Goal: Information Seeking & Learning: Learn about a topic

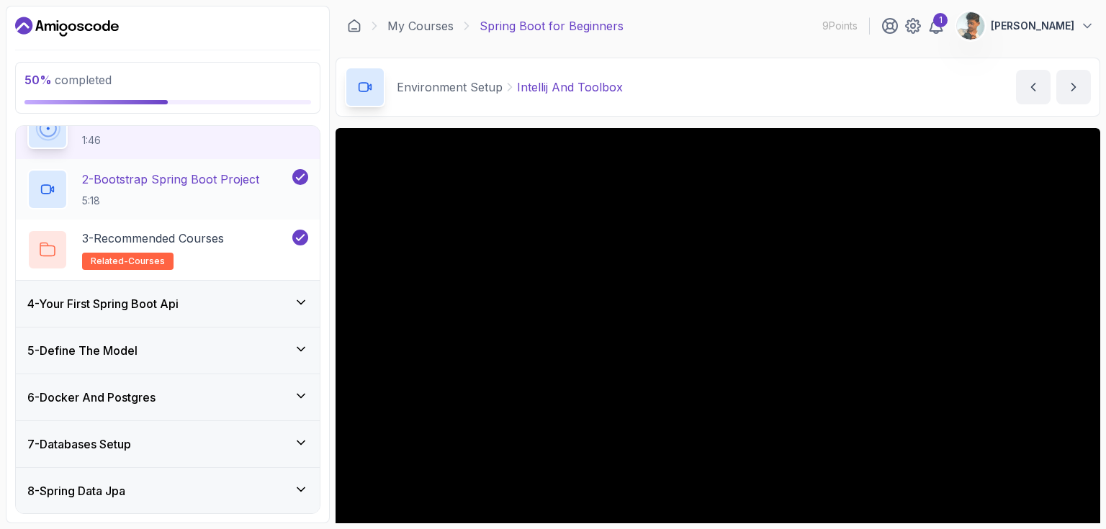
scroll to position [351, 0]
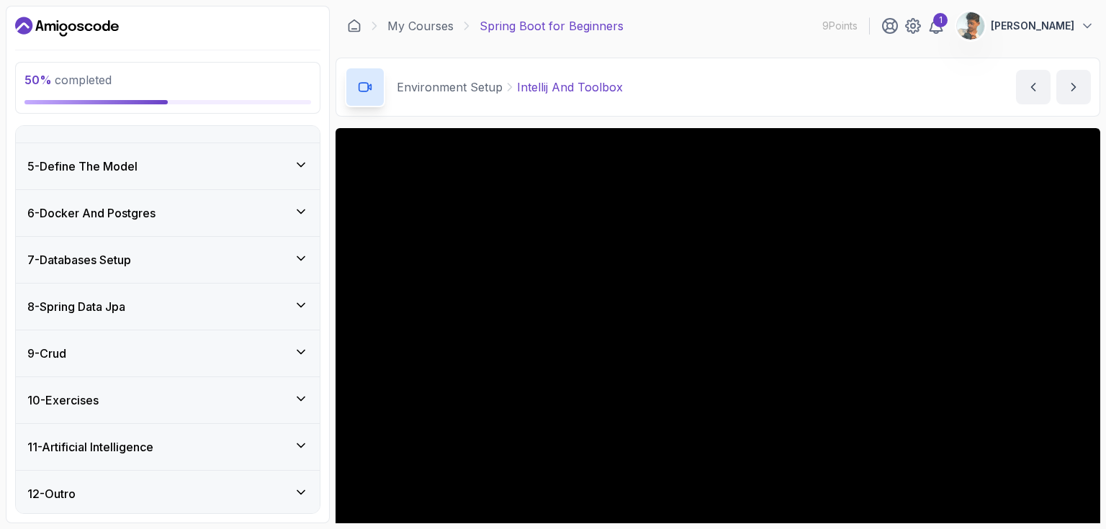
click at [158, 253] on div "7 - Databases Setup" at bounding box center [167, 259] width 281 height 17
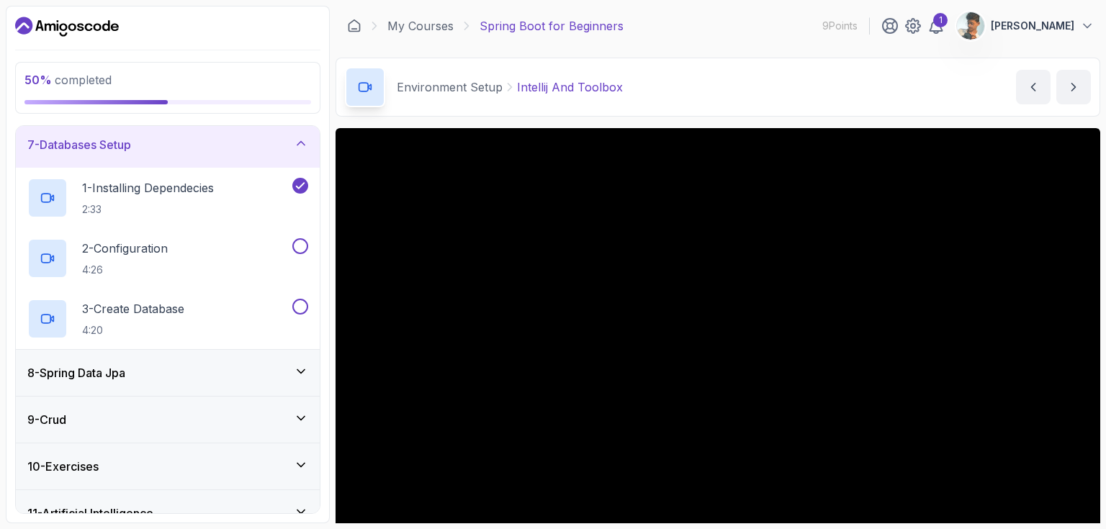
scroll to position [288, 0]
click at [125, 379] on div "8 - Spring Data Jpa" at bounding box center [168, 370] width 304 height 46
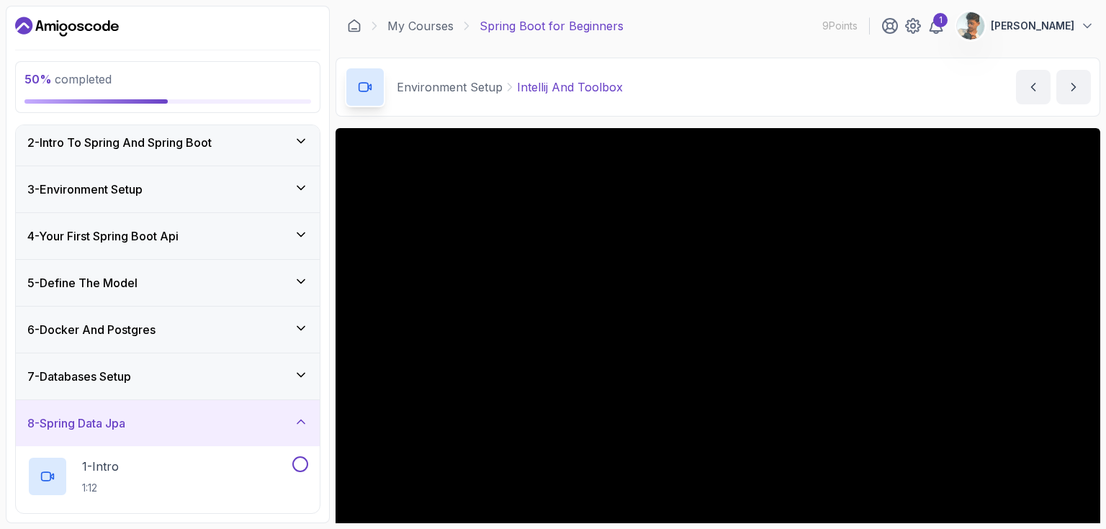
scroll to position [50, 0]
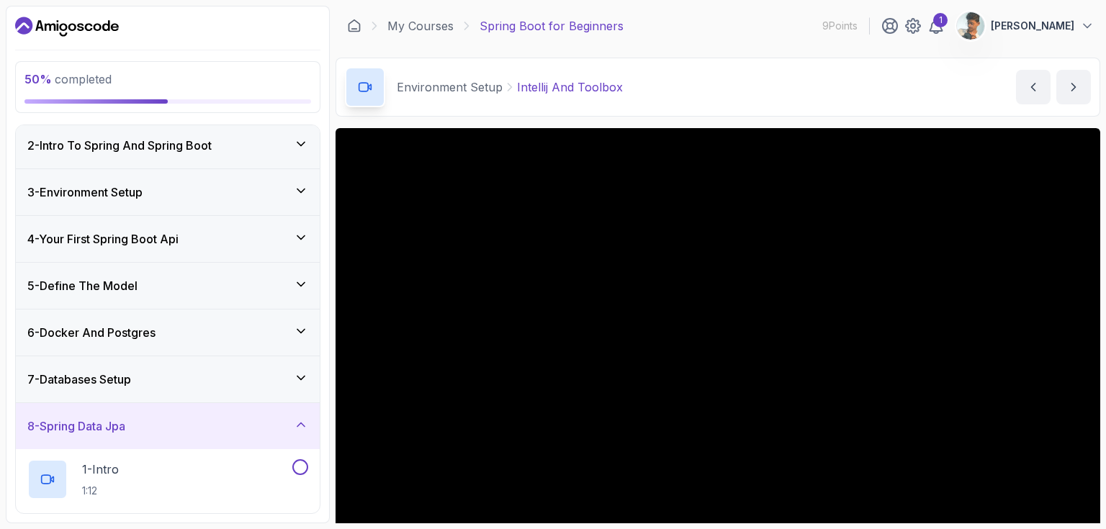
click at [131, 381] on h3 "7 - Databases Setup" at bounding box center [79, 379] width 104 height 17
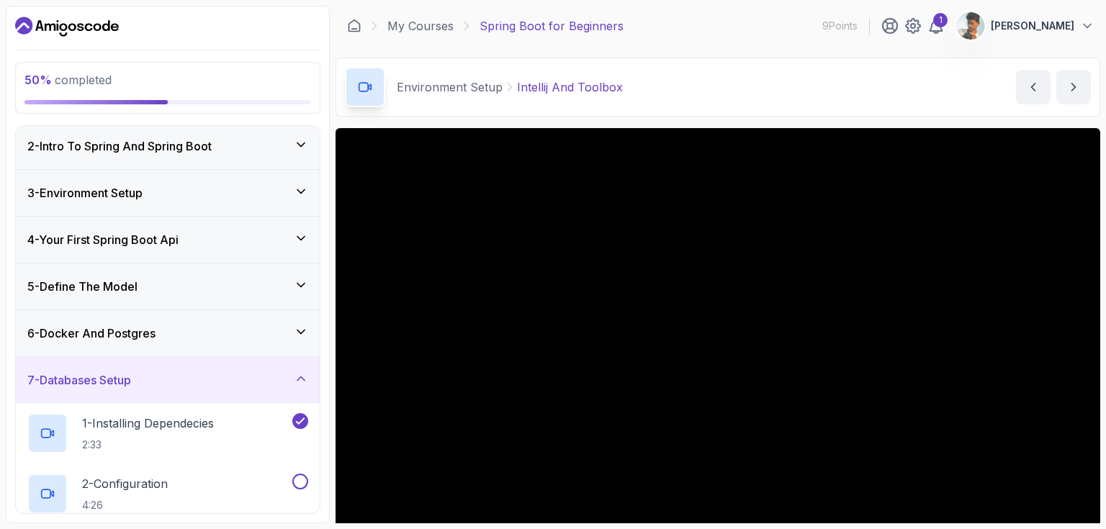
click at [153, 336] on h3 "6 - Docker And Postgres" at bounding box center [91, 333] width 128 height 17
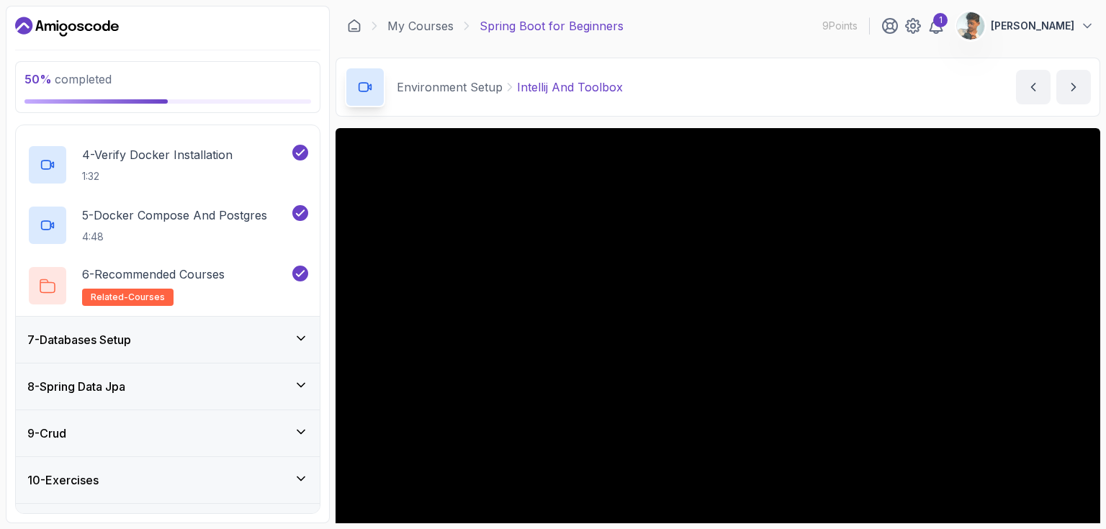
scroll to position [452, 0]
click at [154, 335] on div "7 - Databases Setup" at bounding box center [167, 339] width 281 height 17
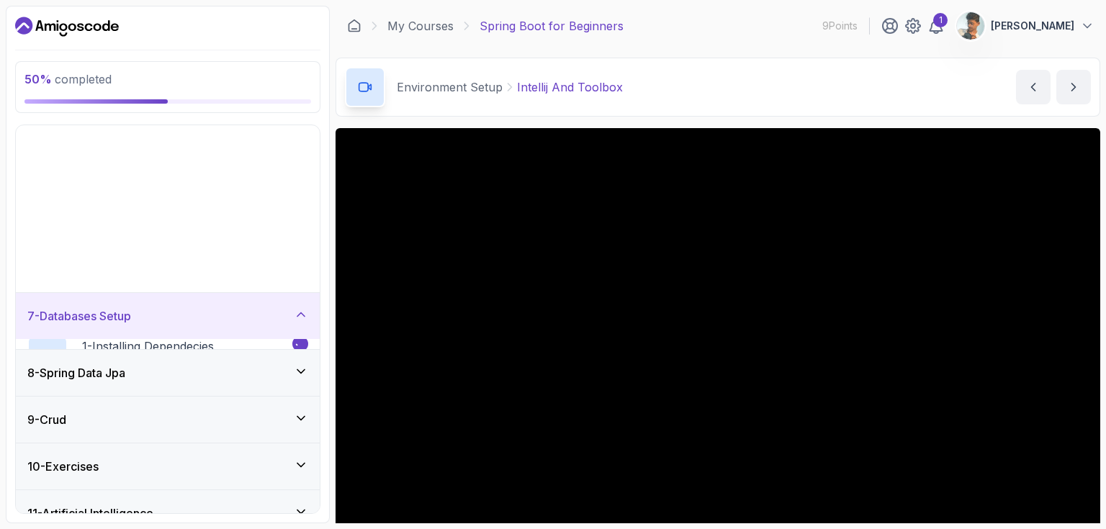
scroll to position [170, 0]
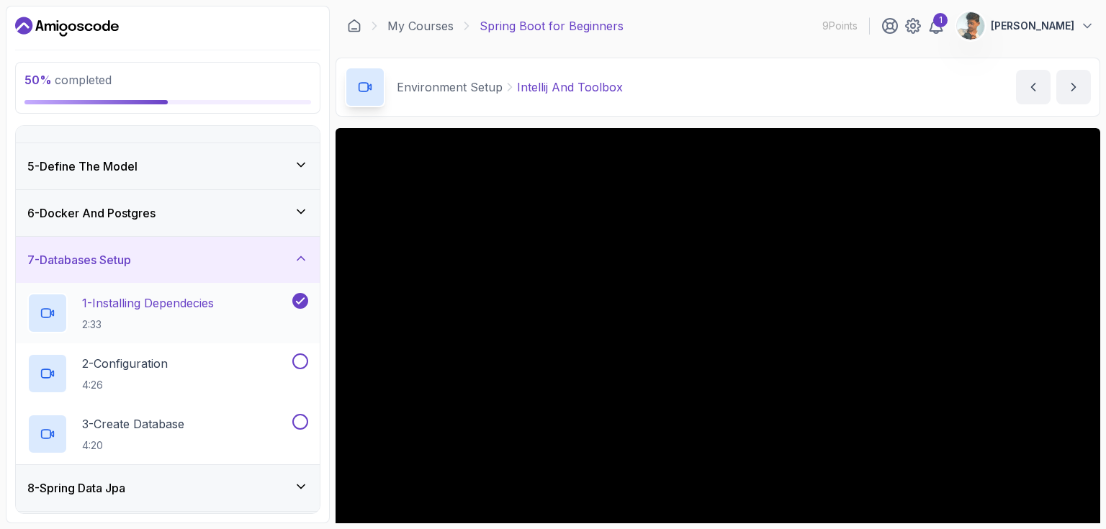
click at [212, 308] on p "1 - Installing Dependecies" at bounding box center [148, 302] width 132 height 17
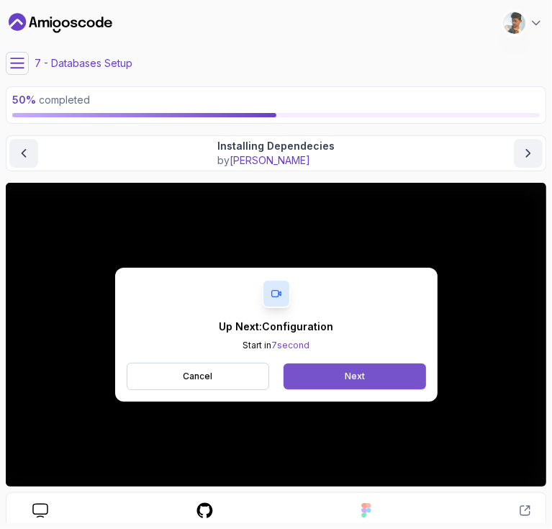
click at [389, 377] on button "Next" at bounding box center [355, 376] width 142 height 26
